Goal: Task Accomplishment & Management: Use online tool/utility

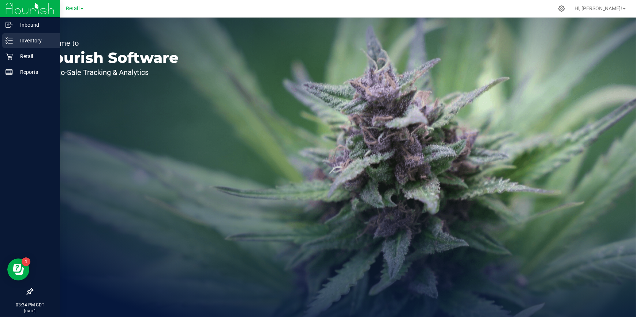
drag, startPoint x: 21, startPoint y: 40, endPoint x: 26, endPoint y: 40, distance: 4.8
click at [21, 40] on p "Inventory" at bounding box center [35, 40] width 44 height 9
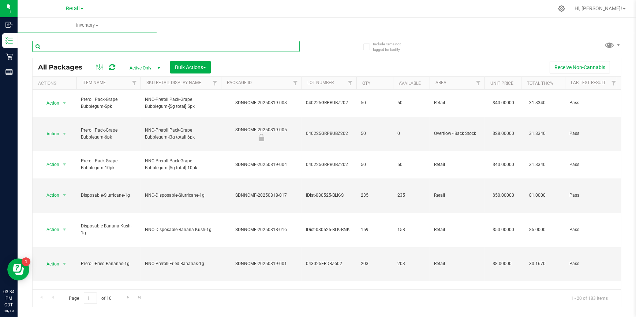
click at [127, 44] on input "text" at bounding box center [165, 46] width 267 height 11
click at [480, 85] on span "Filter" at bounding box center [478, 83] width 6 height 6
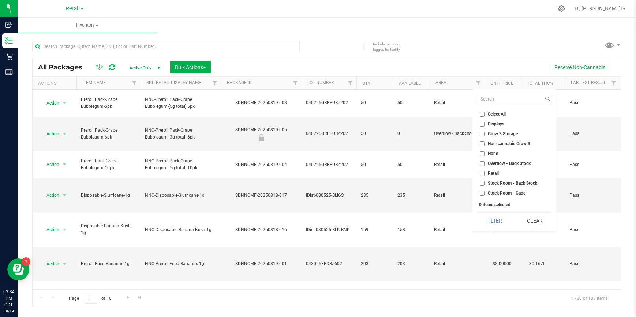
click at [483, 171] on input "Retail" at bounding box center [482, 173] width 5 height 5
checkbox input "true"
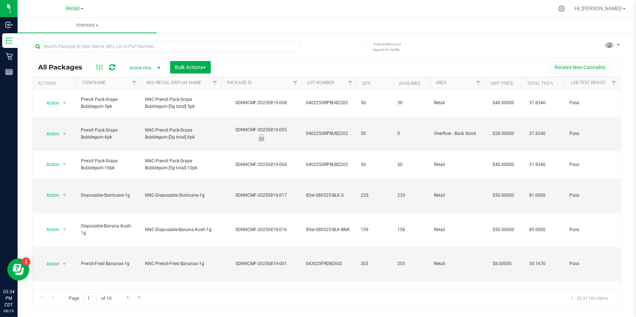
click at [474, 80] on link "Filter" at bounding box center [478, 83] width 12 height 12
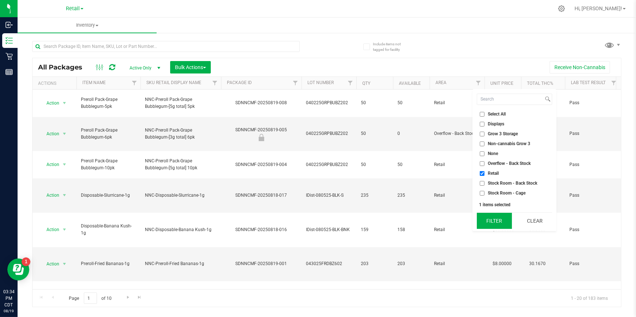
click at [495, 220] on button "Filter" at bounding box center [494, 221] width 35 height 16
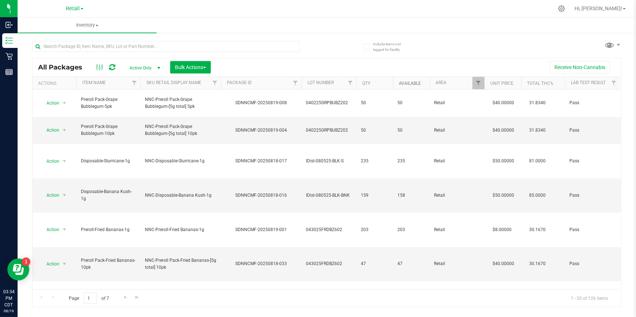
click at [406, 82] on link "Available" at bounding box center [410, 83] width 22 height 5
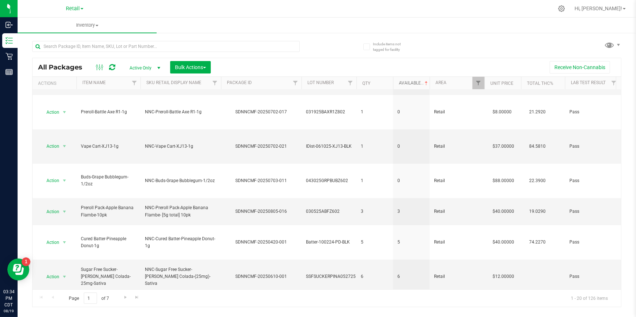
scroll to position [169, 0]
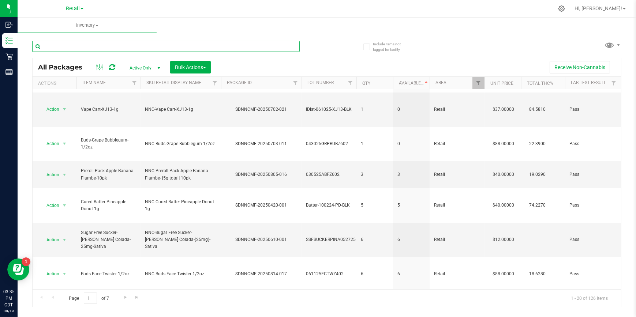
click at [79, 44] on input "text" at bounding box center [165, 46] width 267 height 11
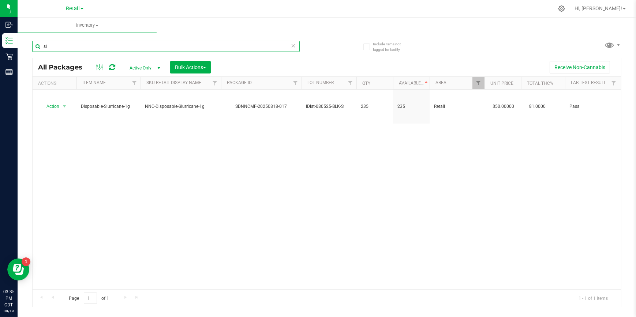
type input "s"
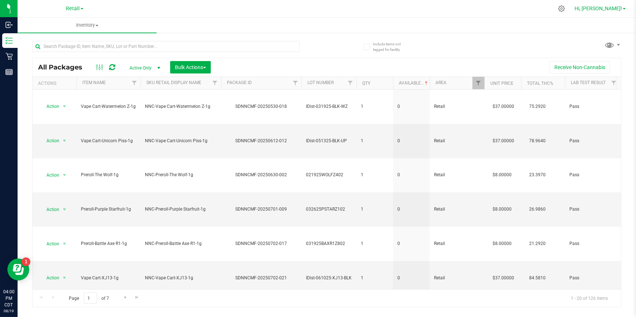
click at [622, 10] on span "Hi, [PERSON_NAME]!" at bounding box center [598, 8] width 48 height 6
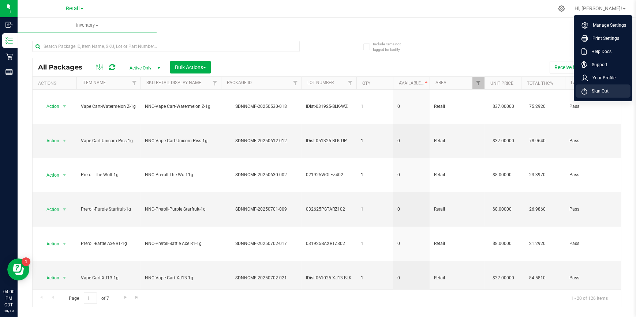
click at [598, 97] on li "Sign Out" at bounding box center [602, 91] width 55 height 13
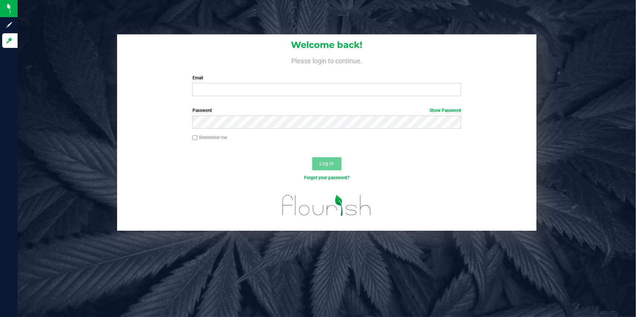
click at [330, 83] on div "Email Required Please format your email correctly." at bounding box center [326, 86] width 279 height 22
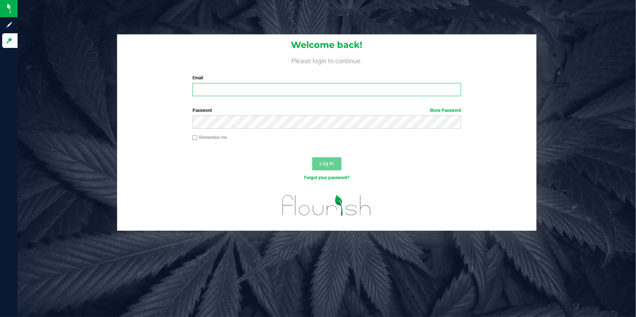
click at [330, 85] on input "Email" at bounding box center [326, 89] width 269 height 13
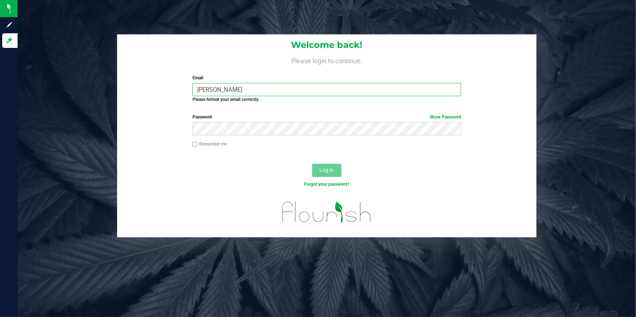
type input "kerrie.prieto@nativenationscannabis.com"
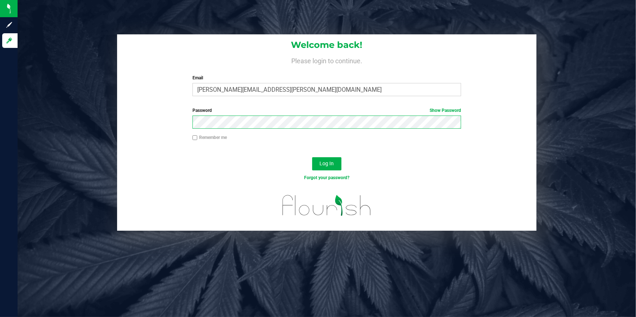
click at [312, 157] on button "Log In" at bounding box center [326, 163] width 29 height 13
